Goal: Task Accomplishment & Management: Manage account settings

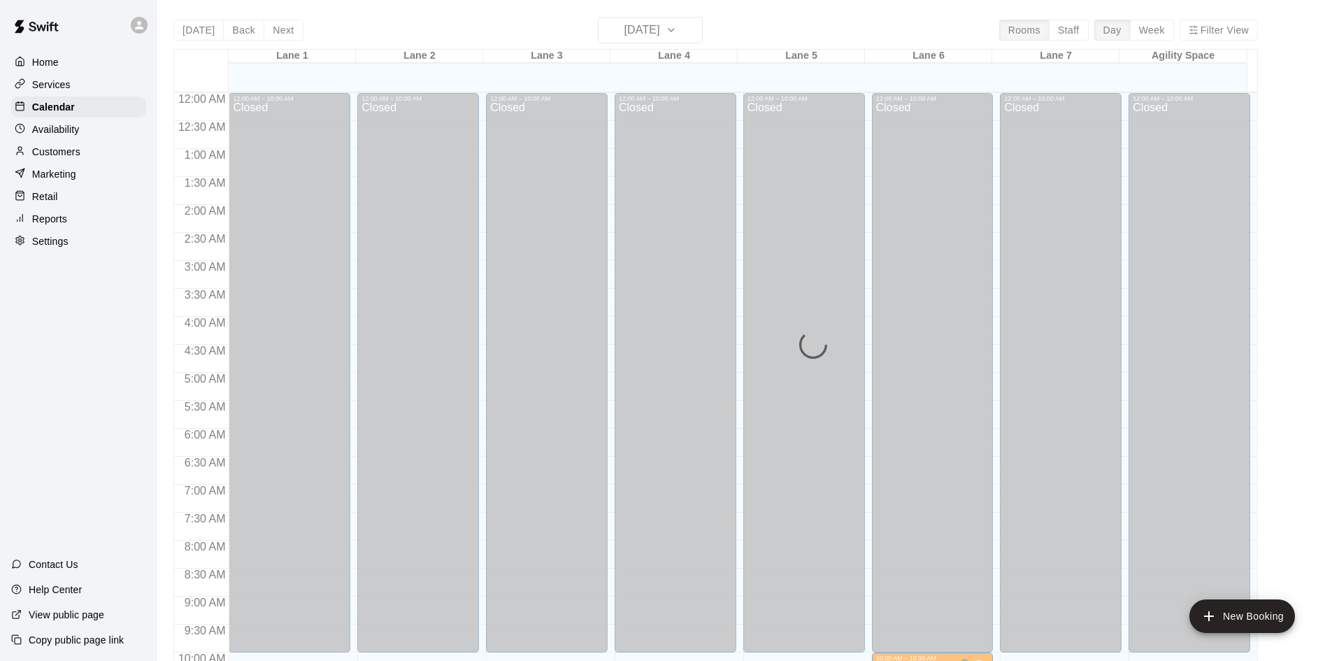
scroll to position [452, 0]
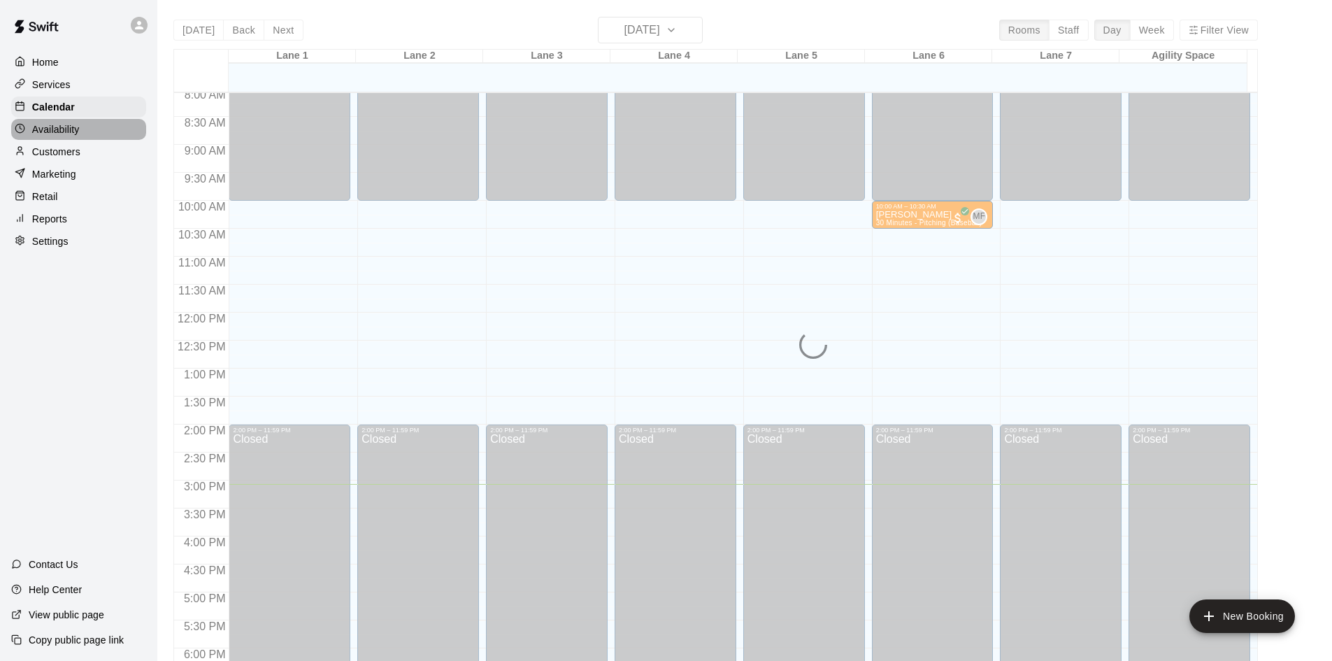
click at [45, 136] on p "Availability" at bounding box center [56, 129] width 48 height 14
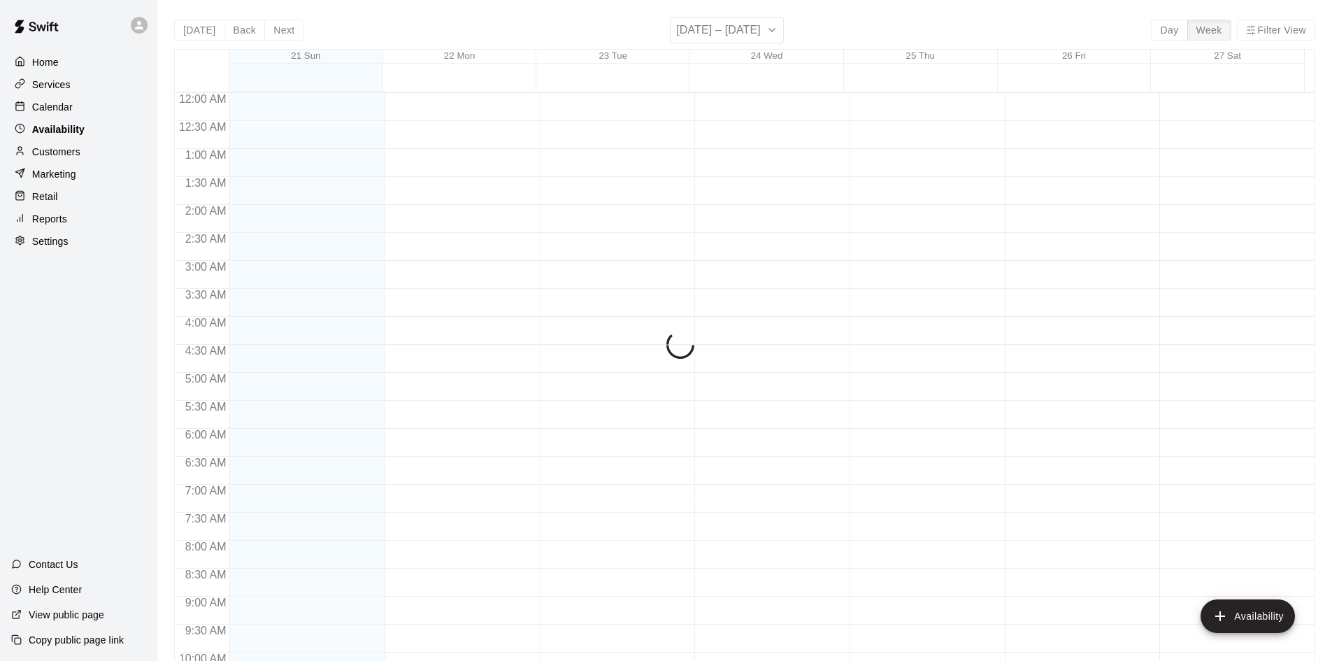
scroll to position [759, 0]
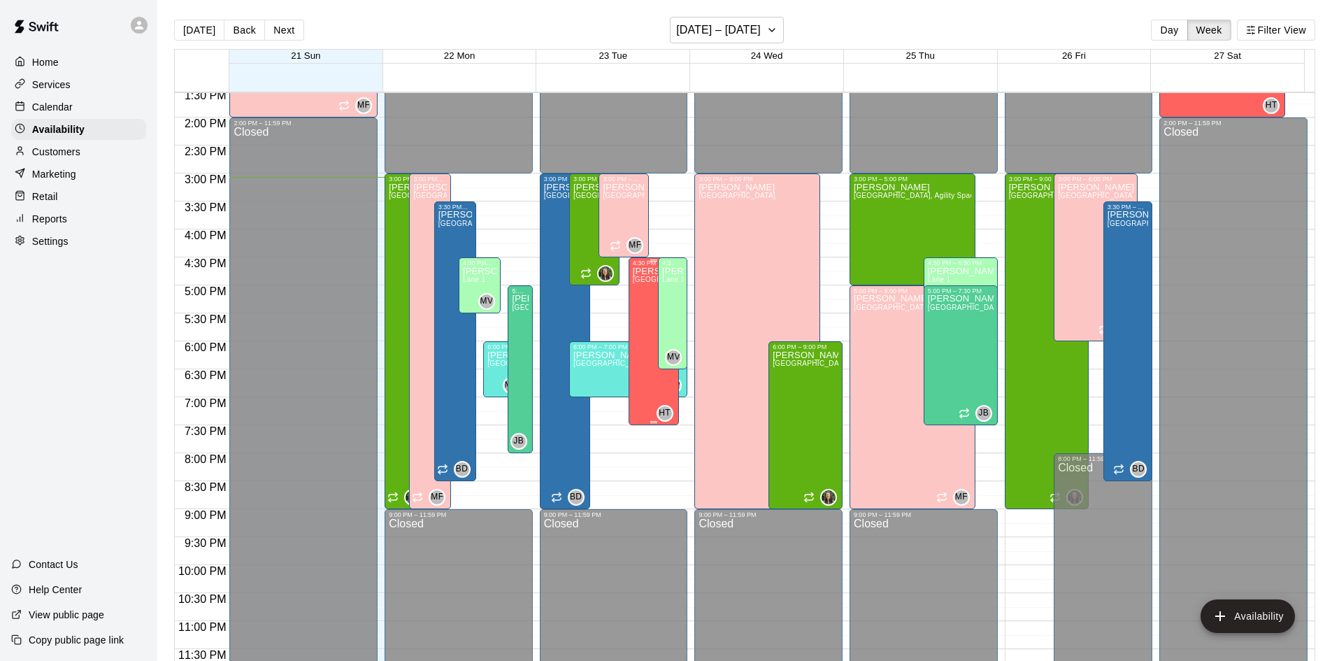
click at [638, 301] on div "[PERSON_NAME][GEOGRAPHIC_DATA][PERSON_NAME][PERSON_NAME][PERSON_NAME][PERSON_NA…" at bounding box center [654, 596] width 42 height 661
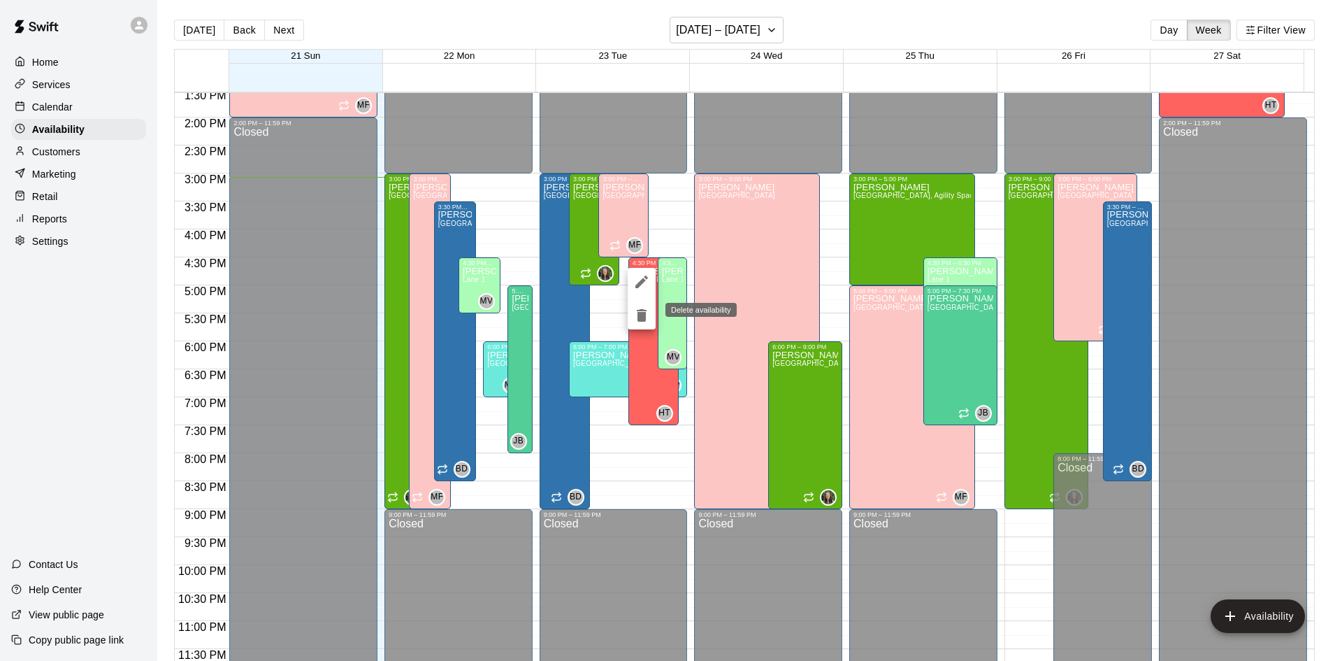
click at [640, 317] on icon "delete" at bounding box center [642, 315] width 10 height 13
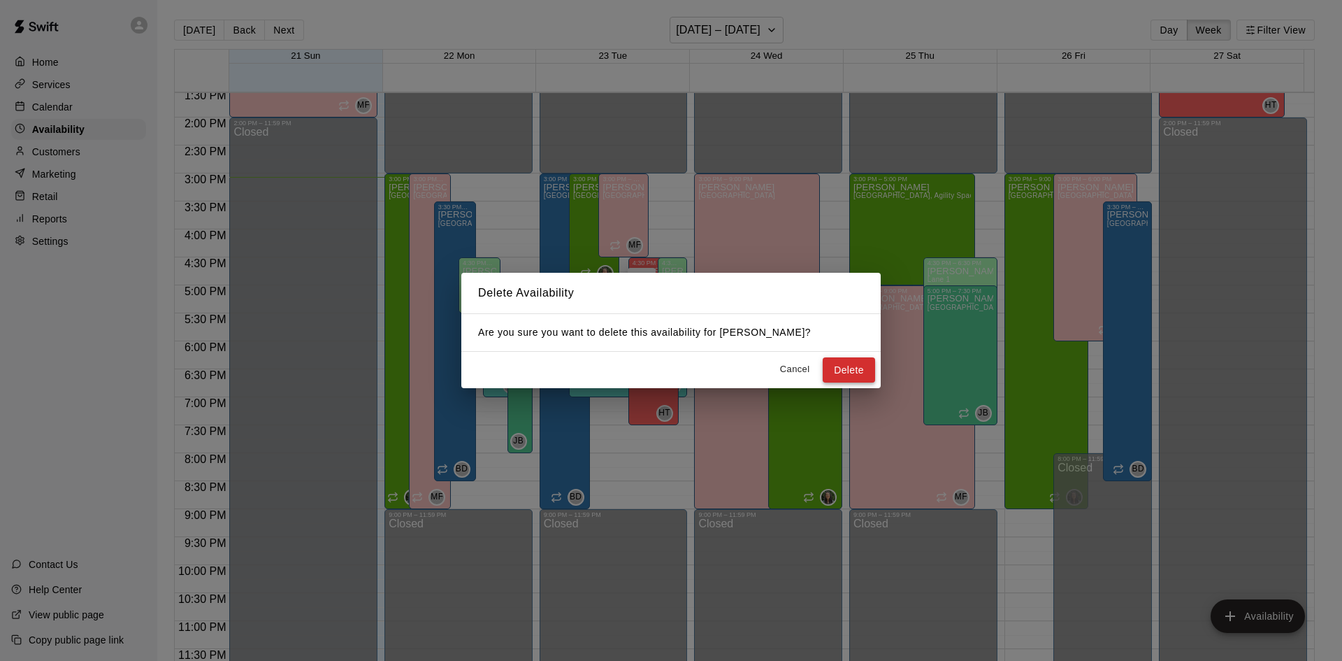
click at [850, 370] on button "Delete" at bounding box center [849, 370] width 52 height 26
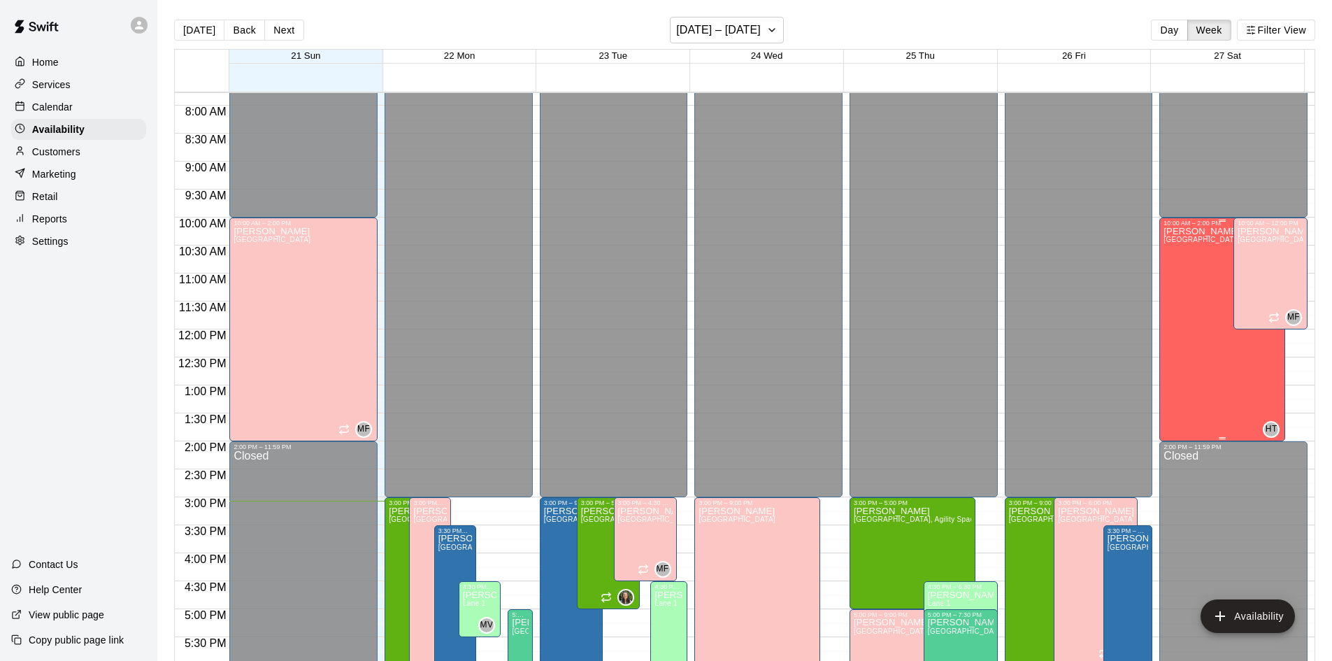
scroll to position [410, 0]
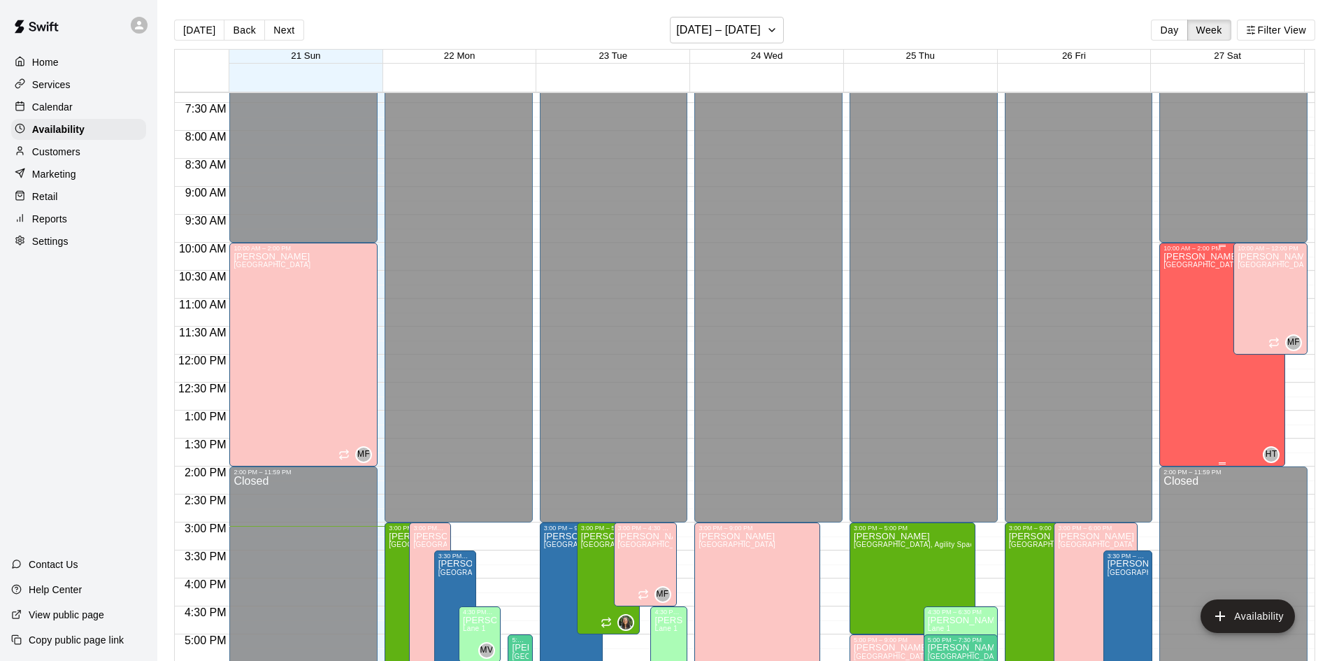
click at [1170, 340] on div "[PERSON_NAME][GEOGRAPHIC_DATA][PERSON_NAME][PERSON_NAME][PERSON_NAME][PERSON_NA…" at bounding box center [1221, 582] width 117 height 661
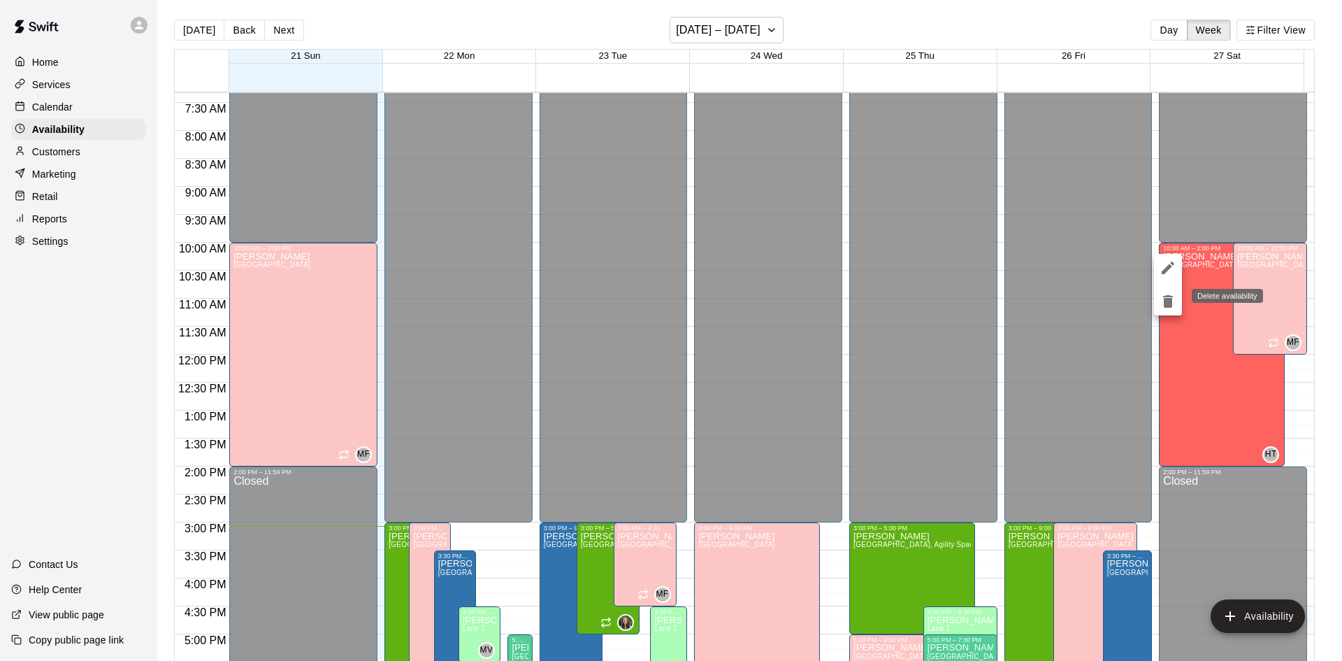
click at [1166, 306] on icon "delete" at bounding box center [1168, 301] width 10 height 13
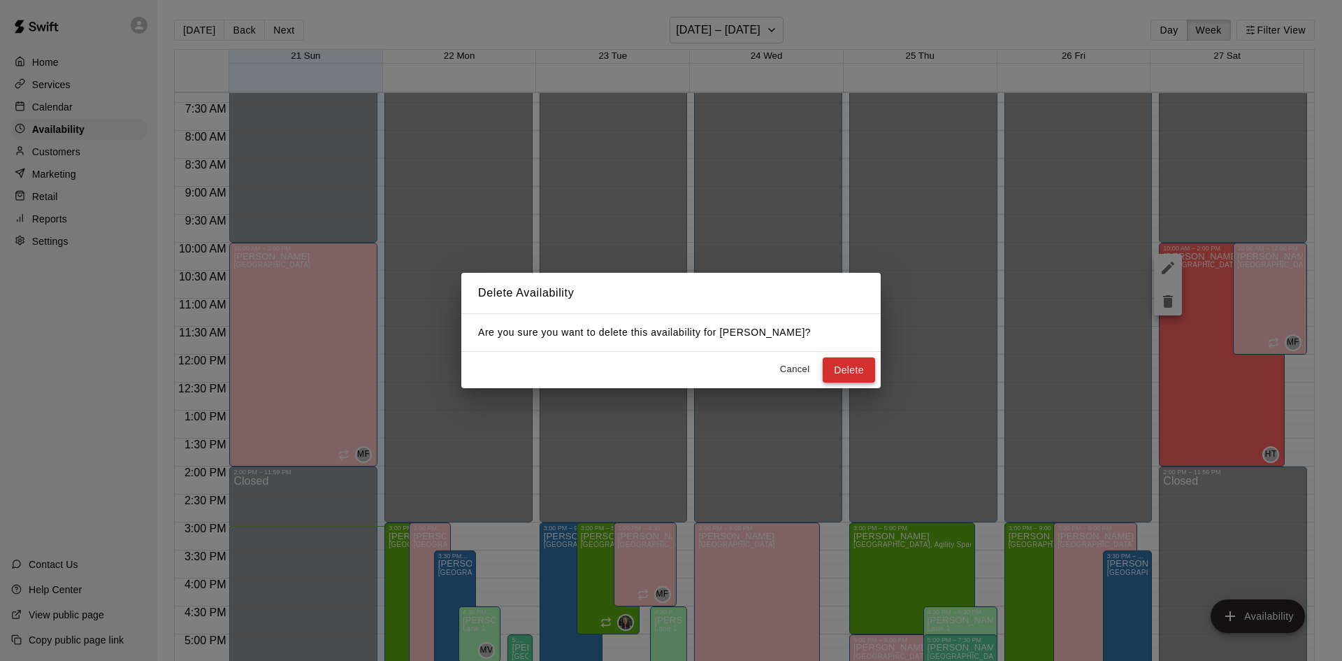
click at [844, 362] on button "Delete" at bounding box center [849, 370] width 52 height 26
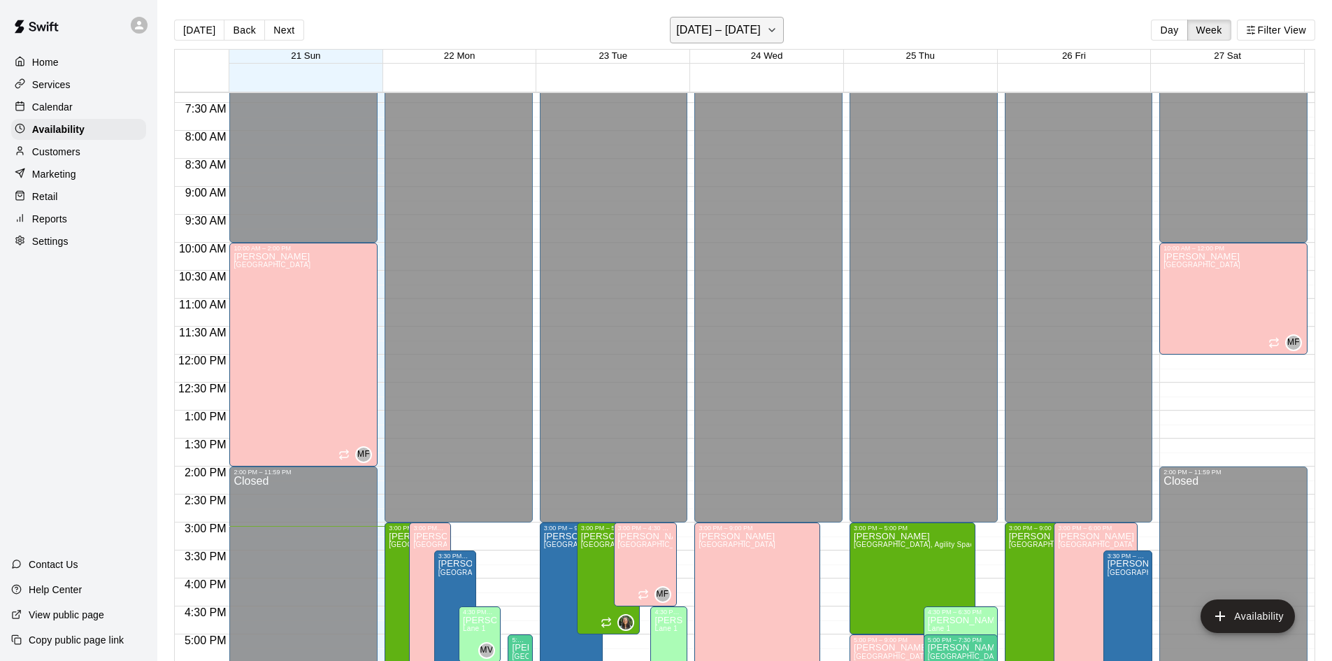
click at [784, 30] on button "[DATE] – [DATE]" at bounding box center [727, 30] width 114 height 27
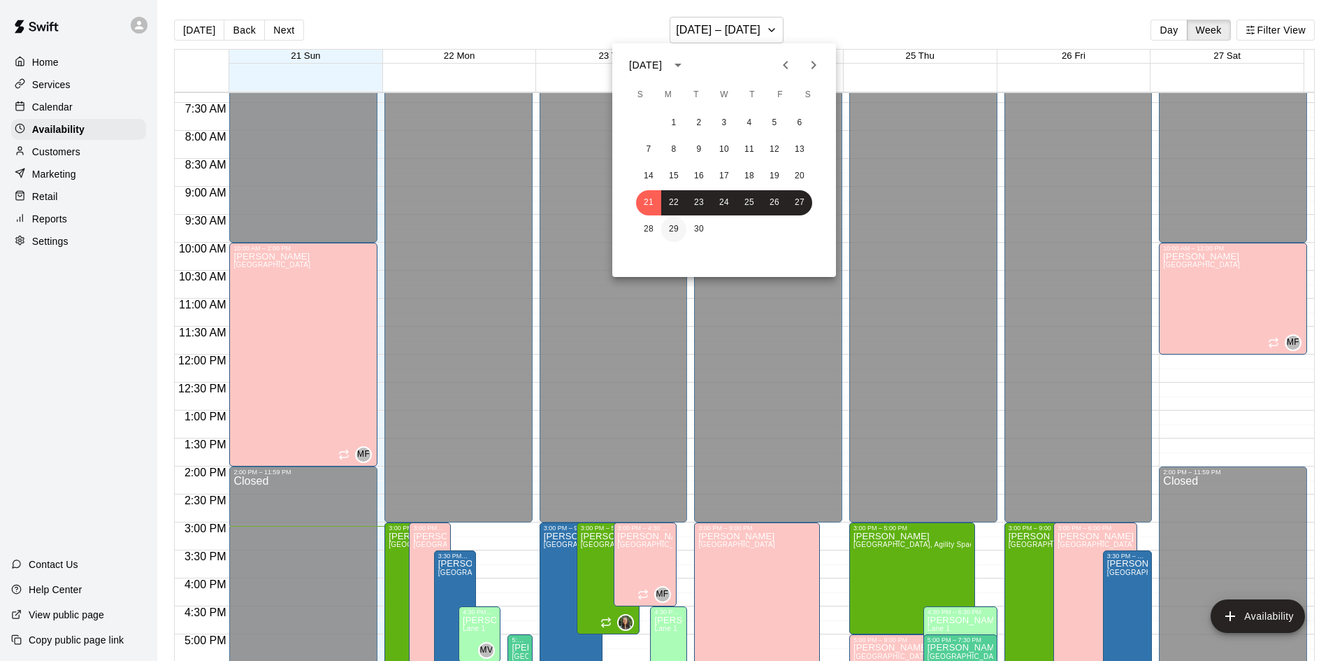
click at [673, 221] on button "29" at bounding box center [673, 229] width 25 height 25
click at [675, 227] on button "29" at bounding box center [673, 229] width 25 height 25
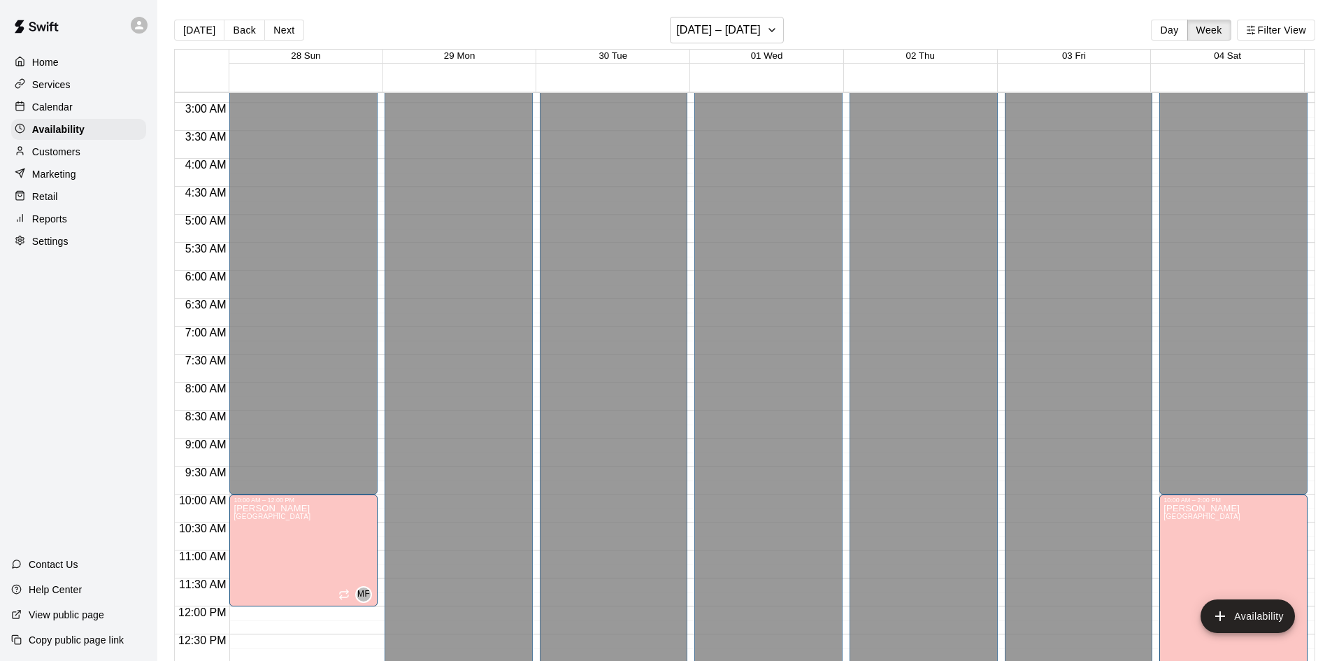
scroll to position [130, 0]
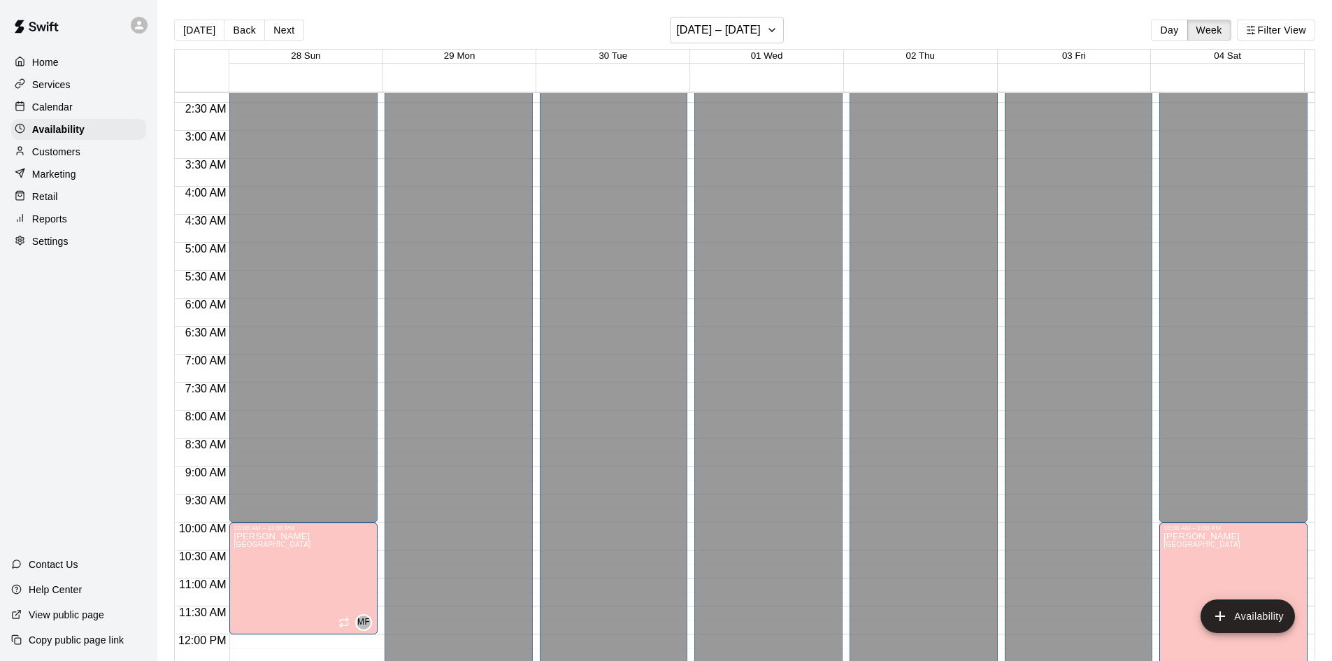
click at [48, 106] on p "Calendar" at bounding box center [52, 107] width 41 height 14
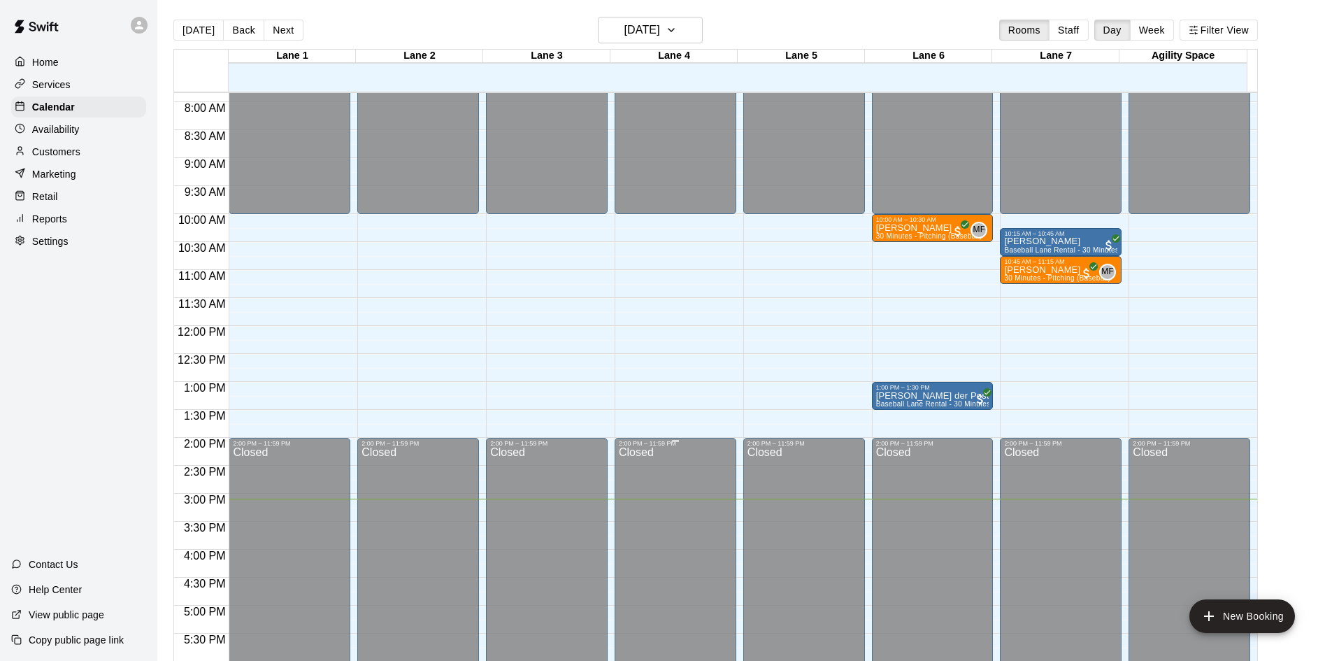
scroll to position [437, 0]
click at [278, 30] on button "Next" at bounding box center [283, 30] width 39 height 21
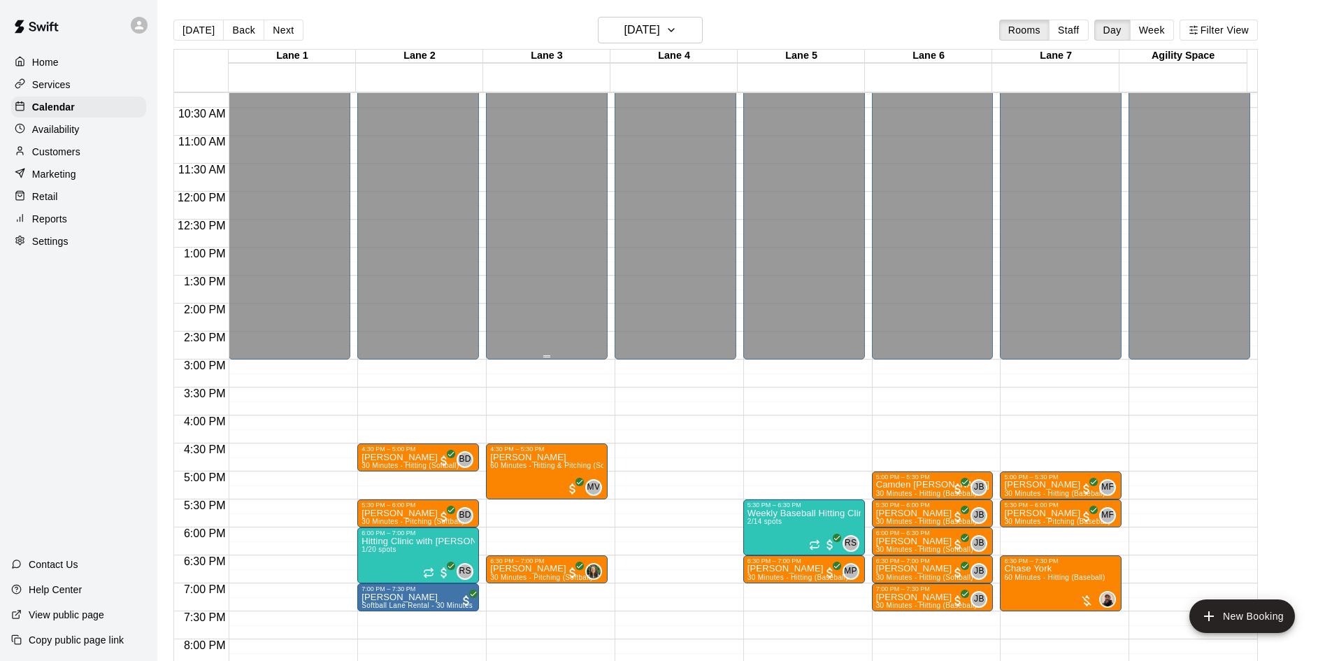
scroll to position [577, 0]
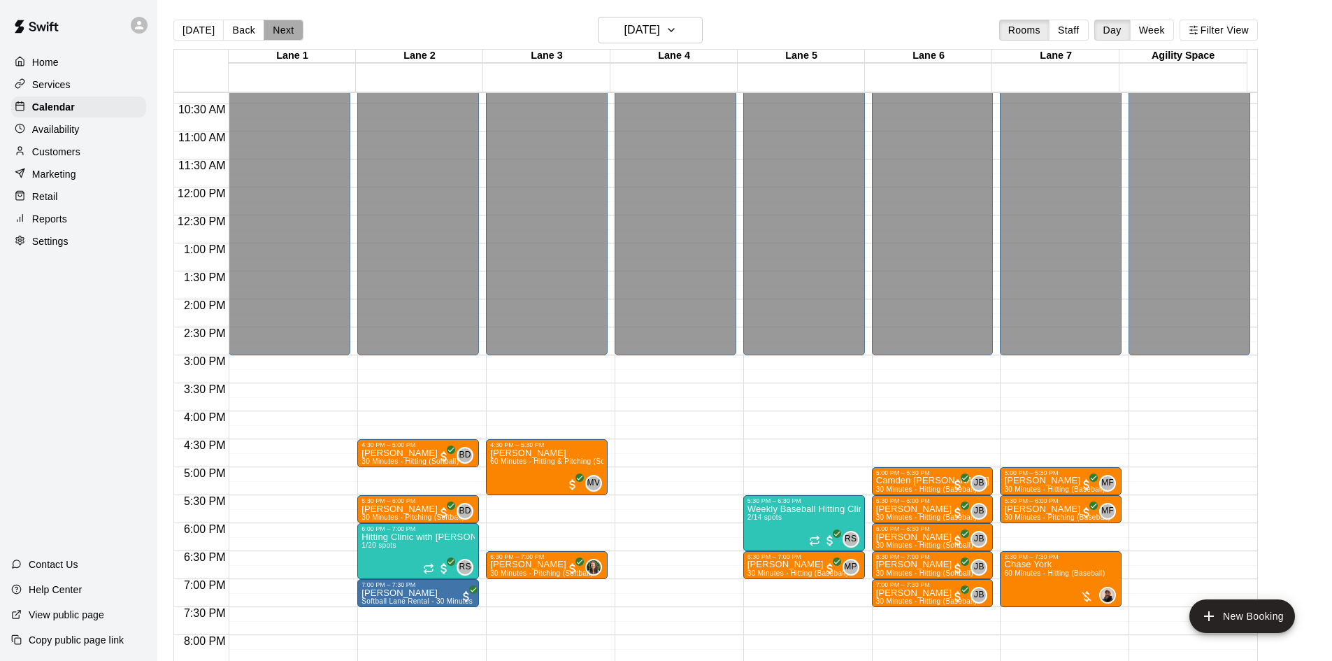
click at [282, 30] on button "Next" at bounding box center [283, 30] width 39 height 21
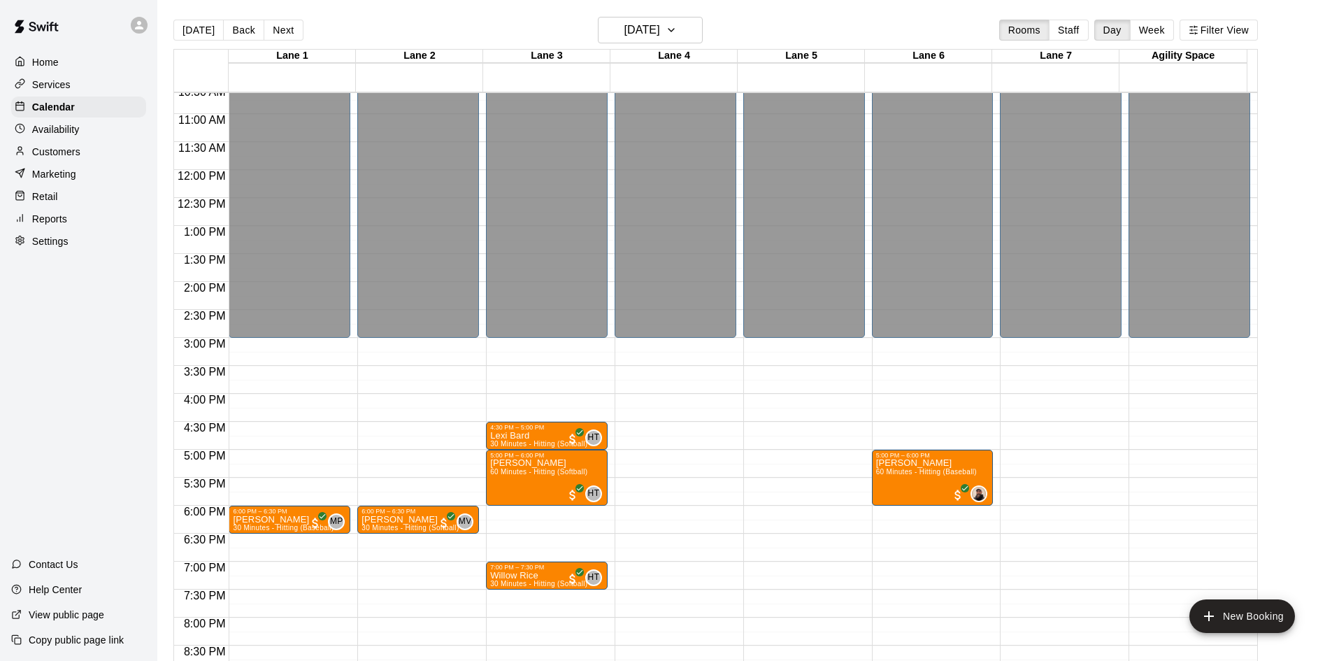
scroll to position [647, 0]
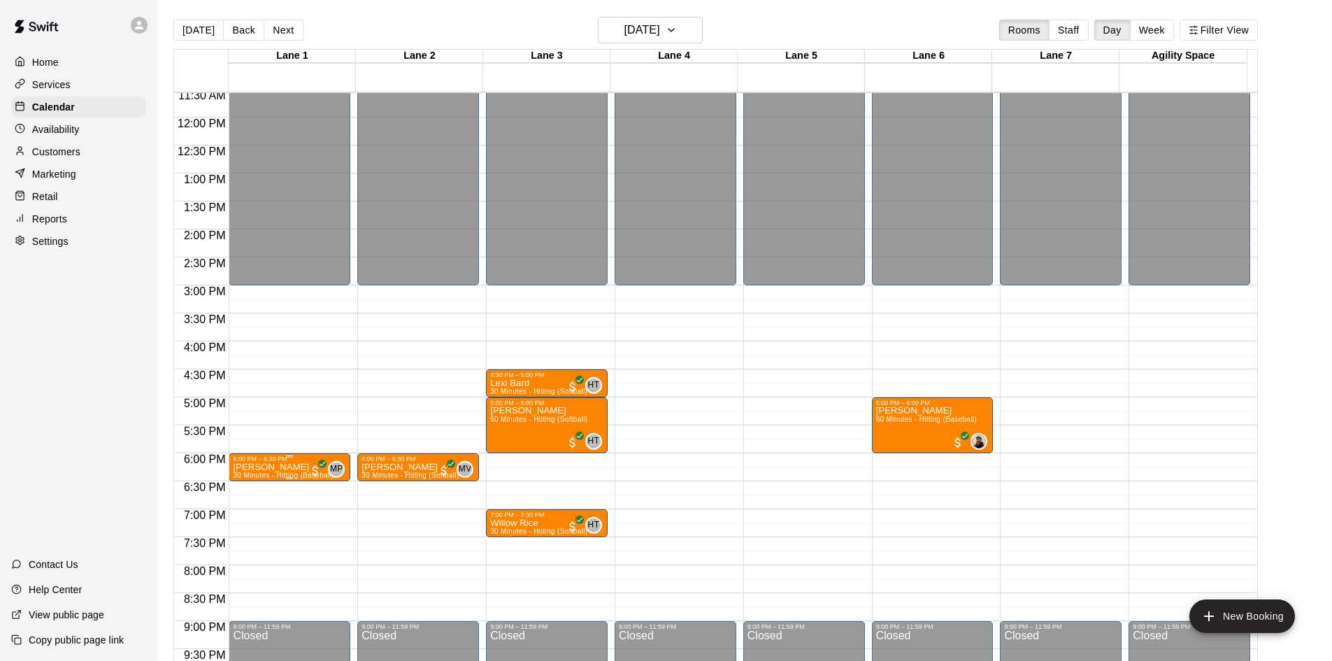
click at [274, 467] on p "[PERSON_NAME]" at bounding box center [283, 467] width 101 height 0
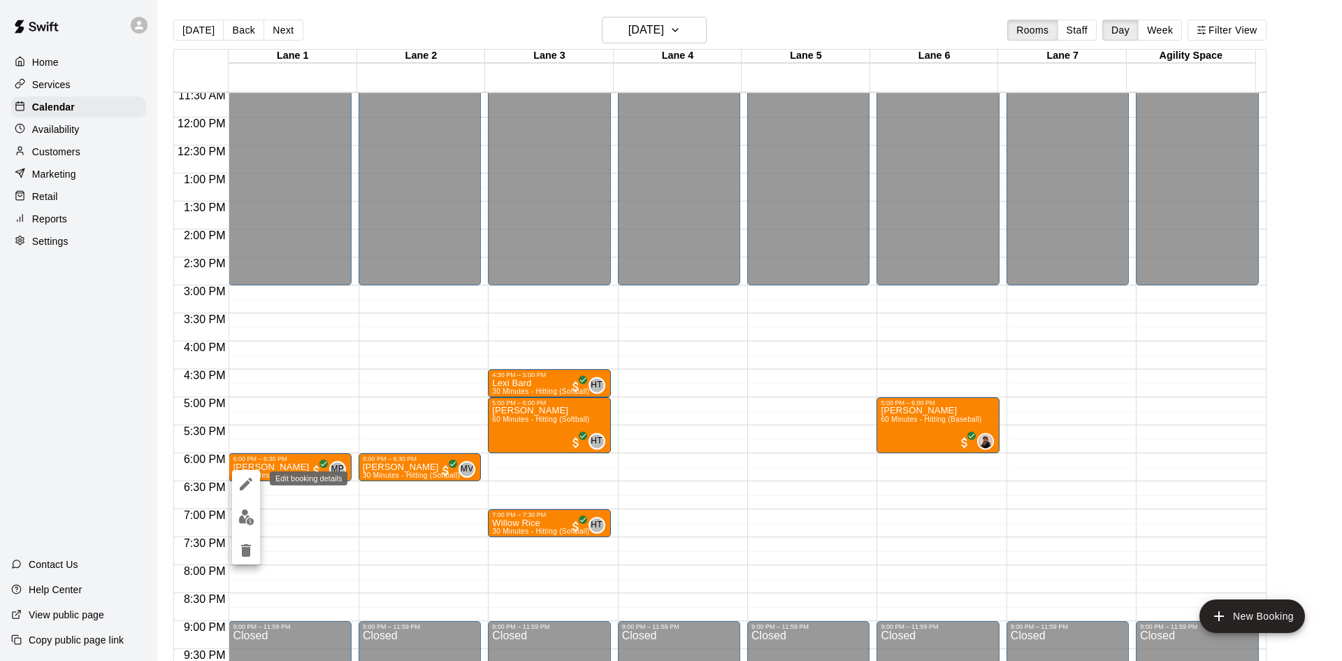
click at [247, 488] on icon "edit" at bounding box center [246, 483] width 17 height 17
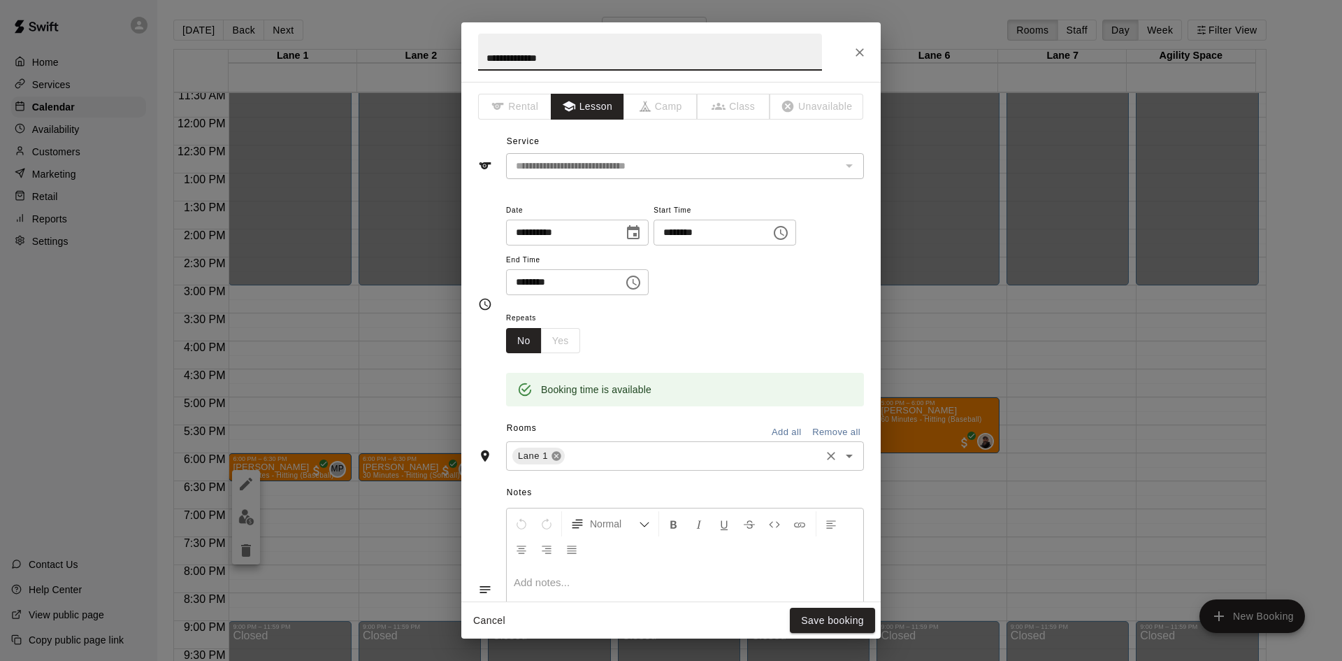
click at [558, 458] on icon at bounding box center [556, 455] width 11 height 11
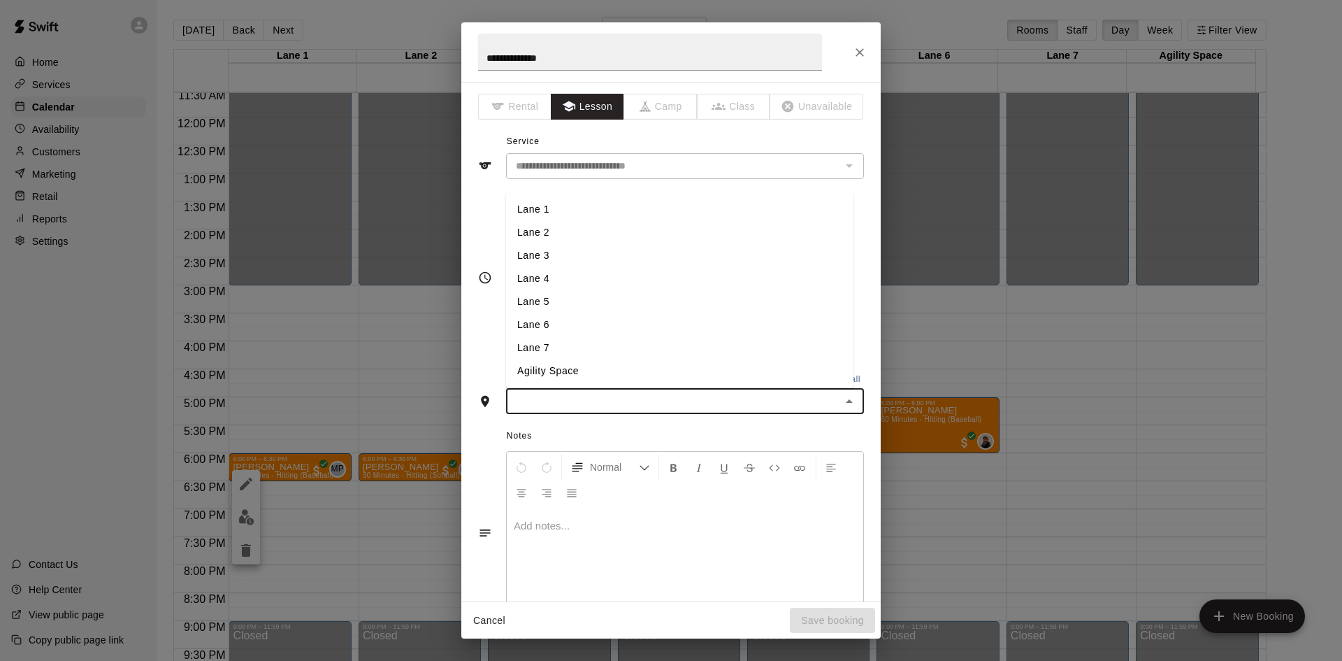
click at [558, 405] on input "text" at bounding box center [673, 400] width 327 height 17
type input "*"
click at [561, 426] on li "Lane 7" at bounding box center [680, 431] width 348 height 23
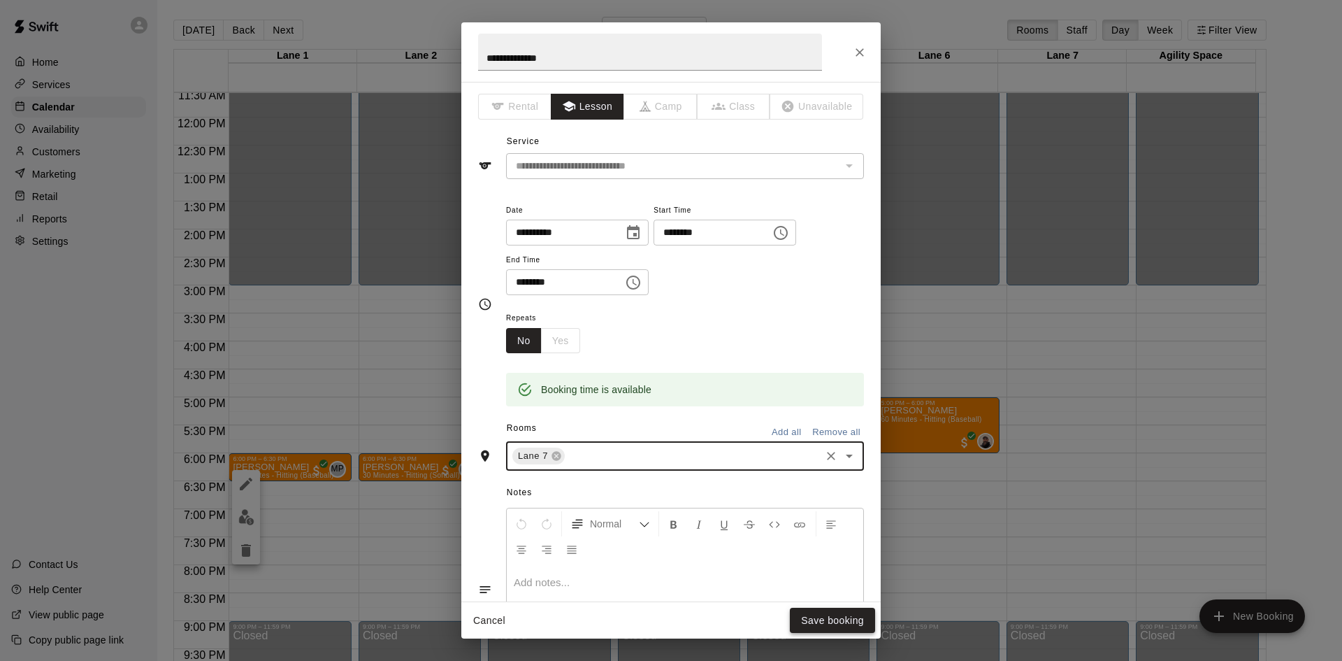
click at [824, 616] on button "Save booking" at bounding box center [832, 621] width 85 height 26
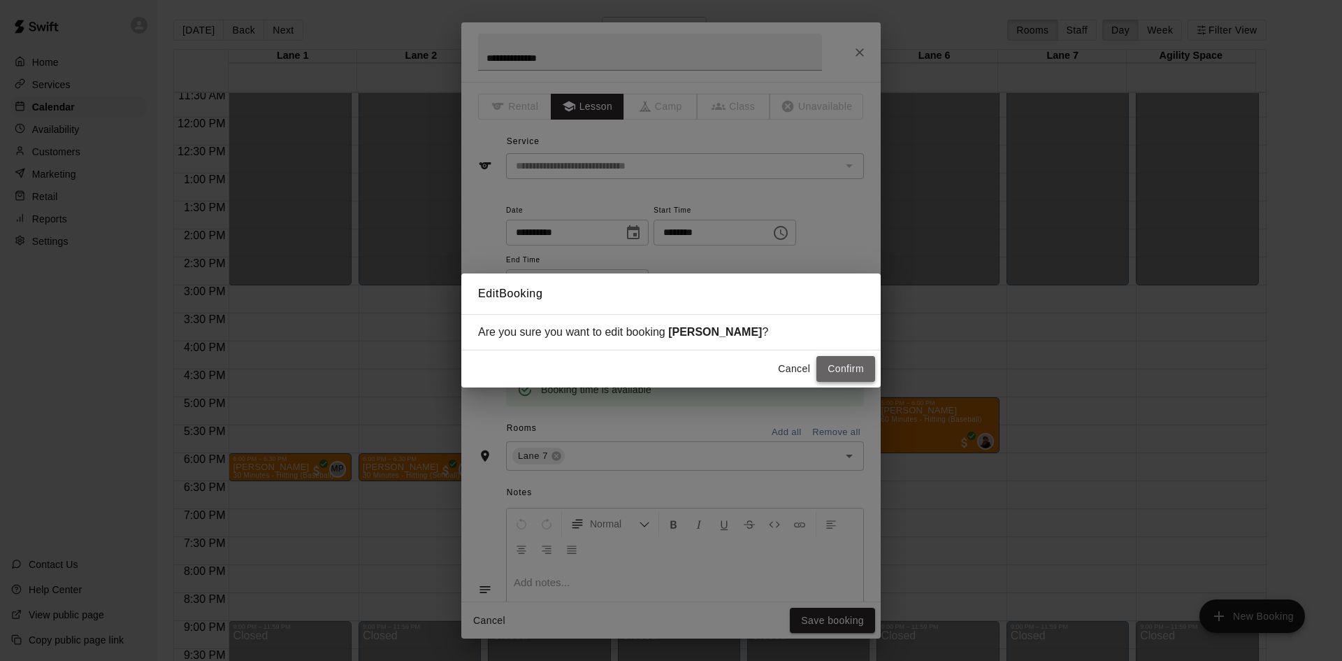
click at [838, 372] on button "Confirm" at bounding box center [846, 369] width 59 height 26
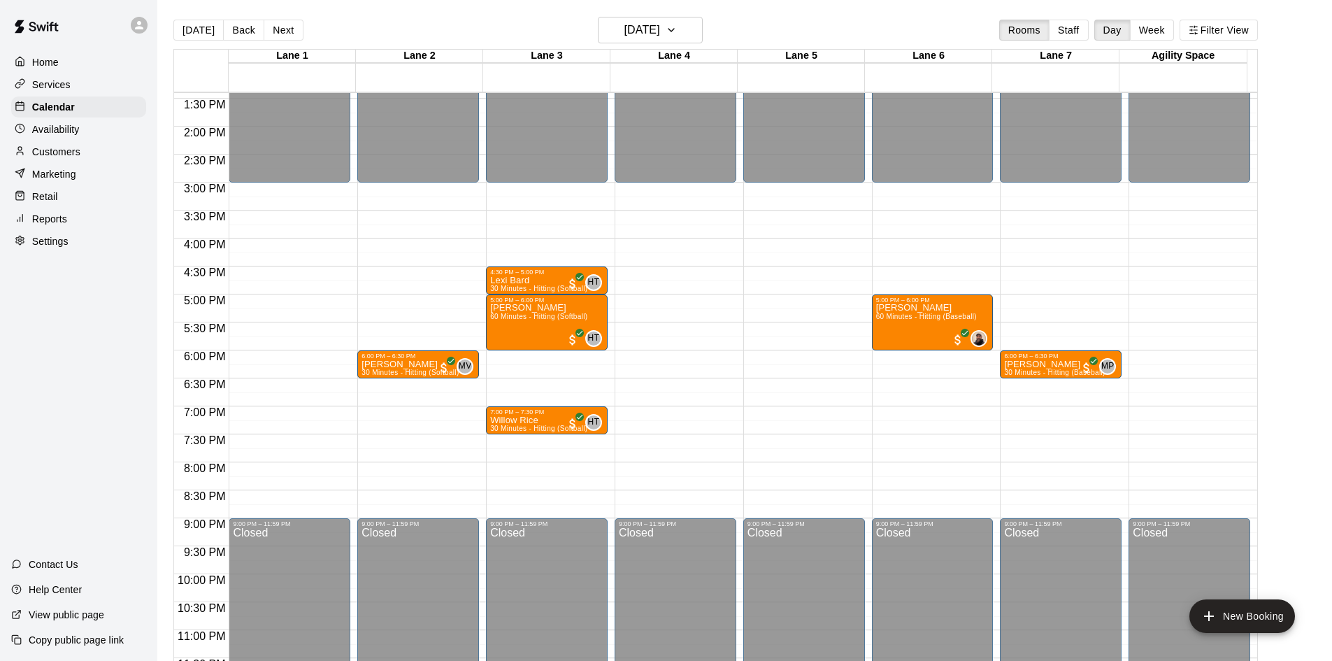
scroll to position [760, 0]
